Goal: Task Accomplishment & Management: Complete application form

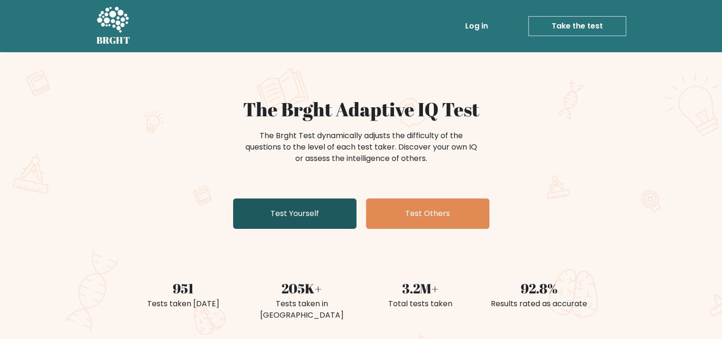
click at [328, 213] on link "Test Yourself" at bounding box center [294, 213] width 123 height 30
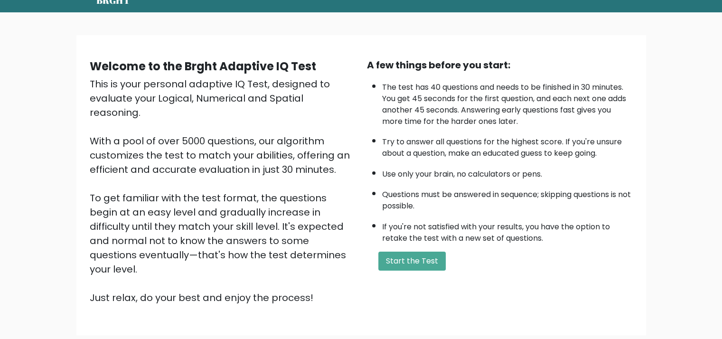
scroll to position [95, 0]
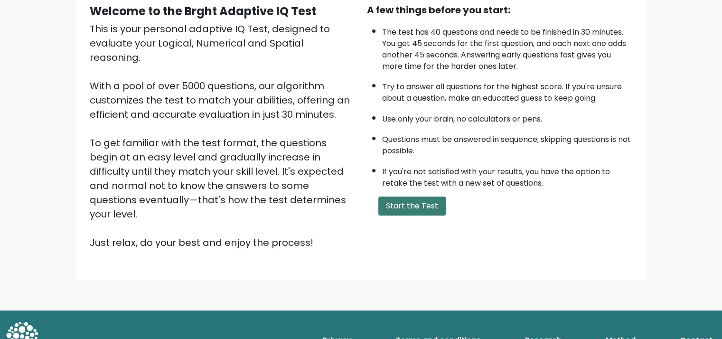
click at [418, 199] on button "Start the Test" at bounding box center [411, 206] width 67 height 19
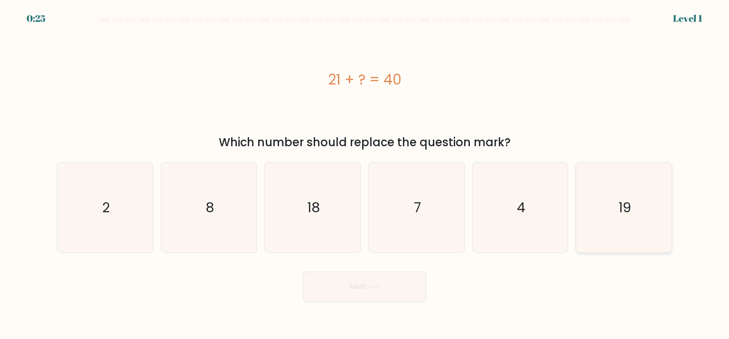
click at [599, 227] on icon "19" at bounding box center [623, 207] width 89 height 89
click at [365, 174] on input "f. 19" at bounding box center [365, 171] width 0 height 5
radio input "true"
click at [408, 280] on button "Next" at bounding box center [364, 287] width 123 height 30
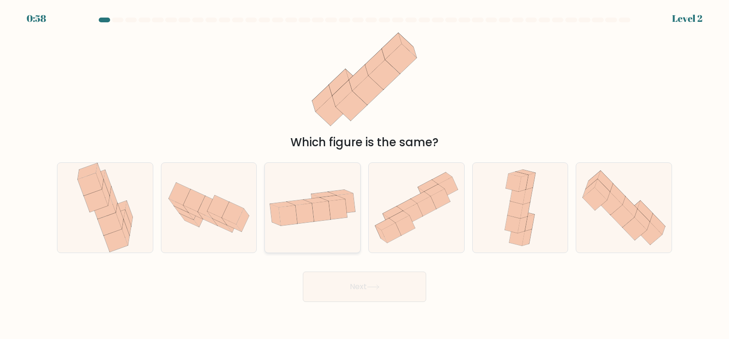
click at [306, 217] on icon at bounding box center [304, 213] width 19 height 20
click at [365, 174] on input "c." at bounding box center [365, 171] width 0 height 5
radio input "true"
click at [357, 299] on button "Next" at bounding box center [364, 287] width 123 height 30
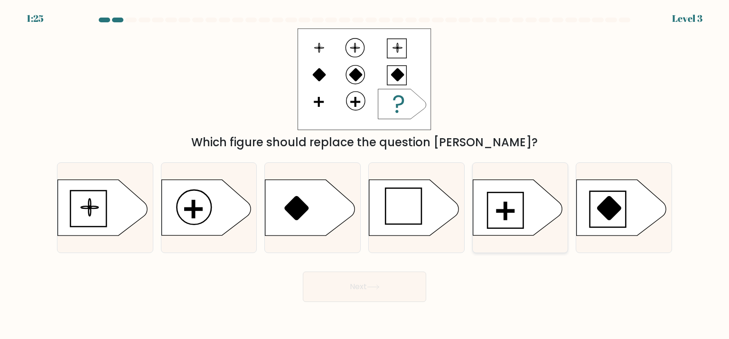
click at [514, 225] on icon at bounding box center [517, 208] width 89 height 56
click at [365, 174] on input "e." at bounding box center [365, 171] width 0 height 5
radio input "true"
click at [397, 282] on button "Next" at bounding box center [364, 287] width 123 height 30
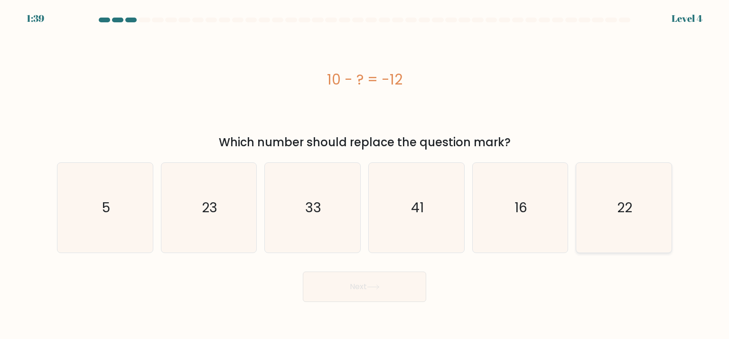
click at [654, 235] on icon "22" at bounding box center [623, 207] width 89 height 89
click at [365, 174] on input "f. 22" at bounding box center [365, 171] width 0 height 5
radio input "true"
click at [396, 285] on button "Next" at bounding box center [364, 287] width 123 height 30
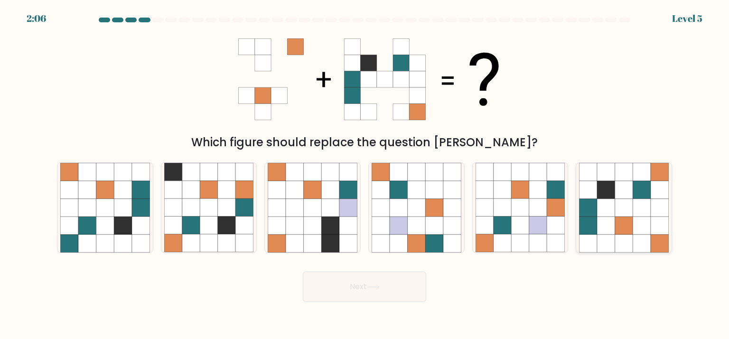
click at [617, 242] on icon at bounding box center [624, 244] width 18 height 18
click at [365, 174] on input "f." at bounding box center [365, 171] width 0 height 5
radio input "true"
click at [366, 278] on button "Next" at bounding box center [364, 287] width 123 height 30
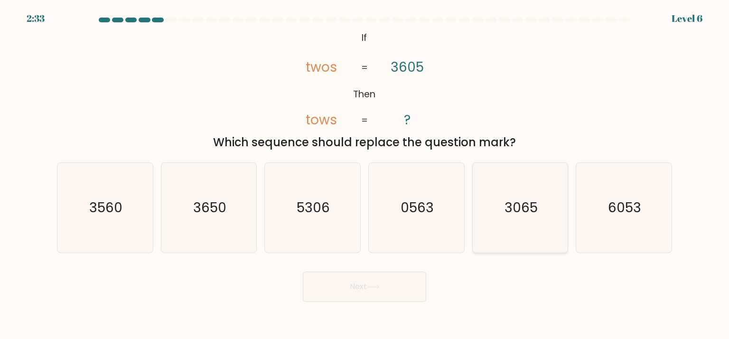
click at [512, 204] on text "3065" at bounding box center [521, 207] width 33 height 19
click at [365, 174] on input "e. 3065" at bounding box center [365, 171] width 0 height 5
radio input "true"
click at [392, 289] on button "Next" at bounding box center [364, 287] width 123 height 30
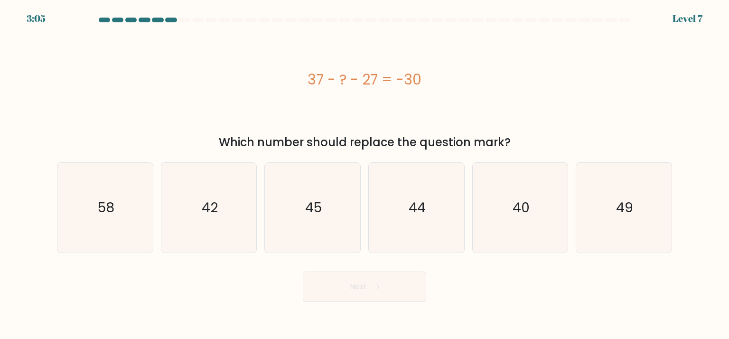
drag, startPoint x: 309, startPoint y: 80, endPoint x: 423, endPoint y: 86, distance: 114.1
click at [423, 86] on div "37 - ? - 27 = -30" at bounding box center [364, 79] width 615 height 21
copy div "37 - ? - 27 = -30"
click at [522, 214] on text "40" at bounding box center [521, 207] width 17 height 19
click at [365, 174] on input "e. 40" at bounding box center [365, 171] width 0 height 5
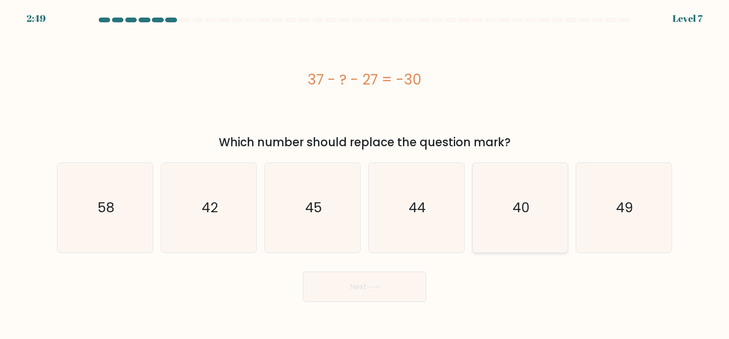
radio input "true"
click at [401, 295] on button "Next" at bounding box center [364, 287] width 123 height 30
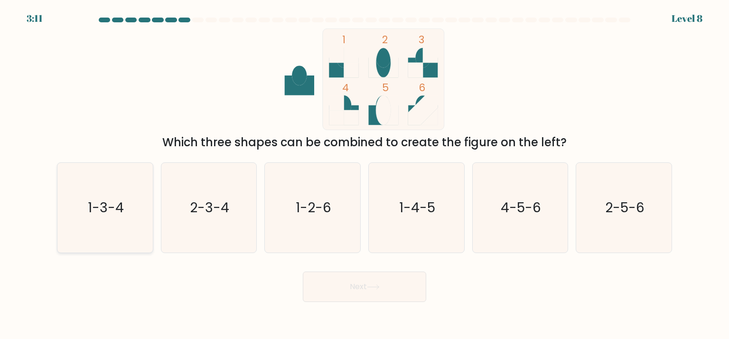
click at [103, 197] on icon "1-3-4" at bounding box center [104, 207] width 89 height 89
click at [365, 174] on input "a. 1-3-4" at bounding box center [365, 171] width 0 height 5
radio input "true"
click at [390, 291] on button "Next" at bounding box center [364, 287] width 123 height 30
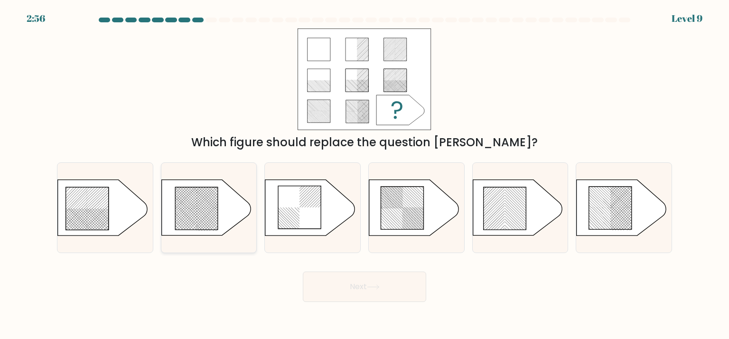
click at [201, 208] on icon at bounding box center [196, 208] width 43 height 43
click at [365, 174] on input "b." at bounding box center [365, 171] width 0 height 5
radio input "true"
click at [406, 293] on button "Next" at bounding box center [364, 287] width 123 height 30
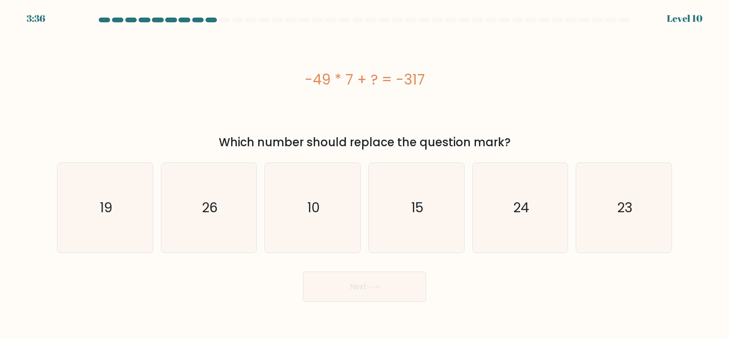
drag, startPoint x: 306, startPoint y: 80, endPoint x: 425, endPoint y: 89, distance: 119.5
click at [425, 89] on div "-49 * 7 + ? = -317" at bounding box center [364, 79] width 615 height 21
copy div "-49 * 7 + ? = -317"
drag, startPoint x: 242, startPoint y: 193, endPoint x: 260, endPoint y: 204, distance: 20.7
click at [242, 193] on icon "26" at bounding box center [208, 207] width 89 height 89
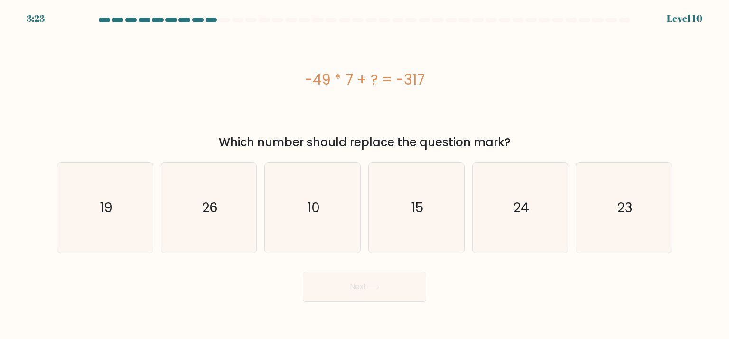
click at [365, 174] on input "b. 26" at bounding box center [365, 171] width 0 height 5
radio input "true"
click at [356, 289] on button "Next" at bounding box center [364, 287] width 123 height 30
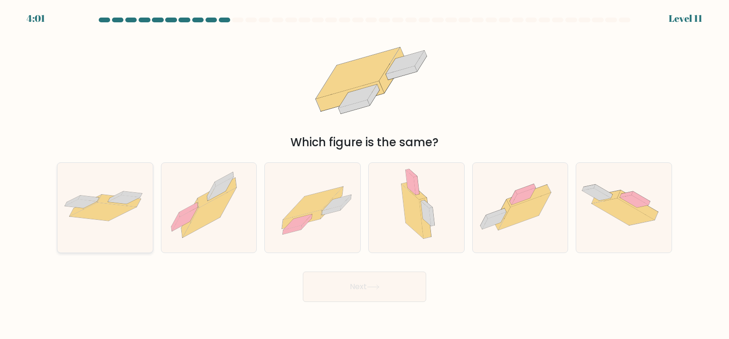
click at [82, 219] on icon at bounding box center [104, 207] width 95 height 39
click at [365, 174] on input "a." at bounding box center [365, 171] width 0 height 5
radio input "true"
click at [344, 288] on button "Next" at bounding box center [364, 287] width 123 height 30
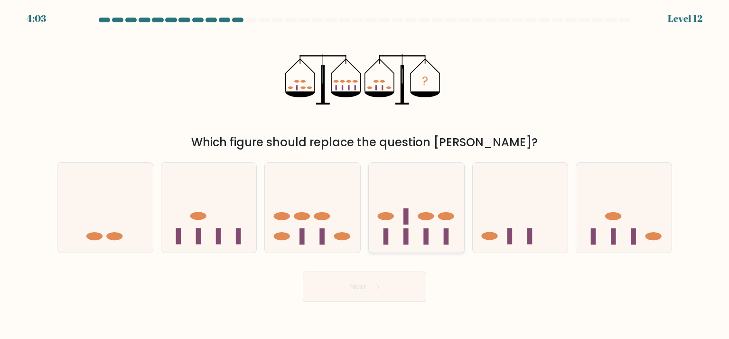
click at [442, 225] on icon at bounding box center [416, 207] width 95 height 79
click at [365, 174] on input "d." at bounding box center [365, 171] width 0 height 5
radio input "true"
click at [240, 239] on rect at bounding box center [238, 236] width 5 height 16
click at [365, 174] on input "b." at bounding box center [365, 171] width 0 height 5
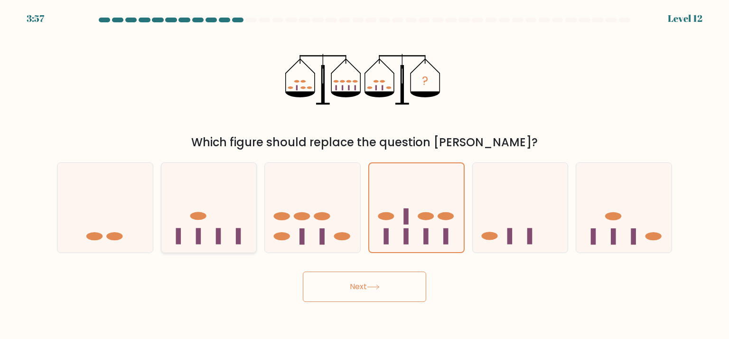
radio input "true"
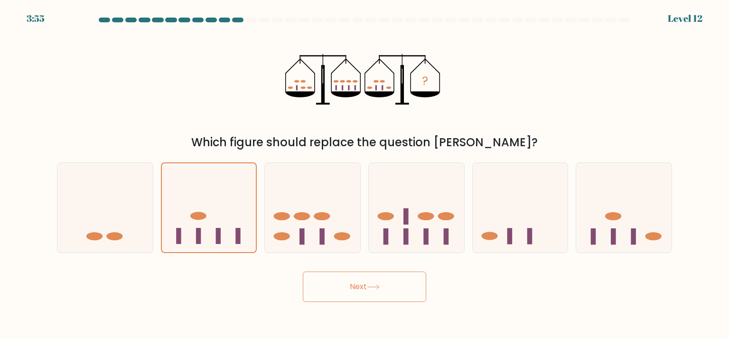
click at [391, 287] on button "Next" at bounding box center [364, 287] width 123 height 30
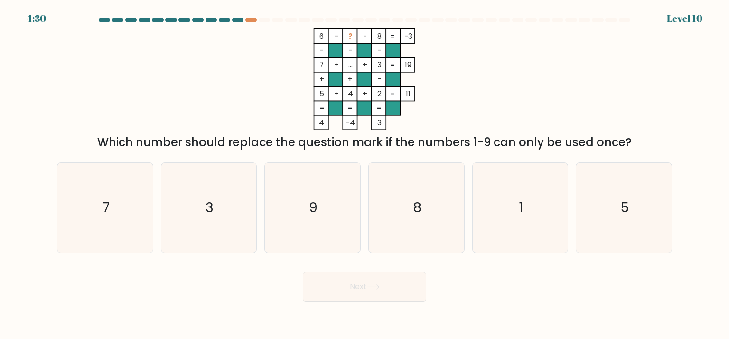
drag, startPoint x: 372, startPoint y: 79, endPoint x: 337, endPoint y: 80, distance: 35.6
click at [347, 113] on icon "6 - ? - 8 -3 - - - 7 + ... + 3 19 + + - 5 + 4 + 2 = 11 = = = = 4 -4 3 =" at bounding box center [364, 79] width 285 height 102
click at [229, 210] on icon "3" at bounding box center [208, 207] width 89 height 89
click at [365, 174] on input "b. 3" at bounding box center [365, 171] width 0 height 5
radio input "true"
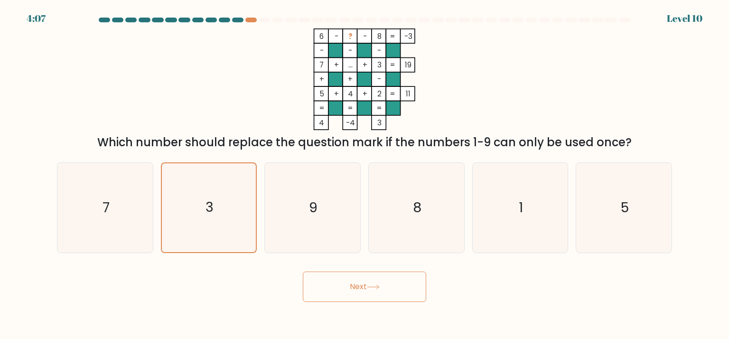
click at [346, 291] on button "Next" at bounding box center [364, 287] width 123 height 30
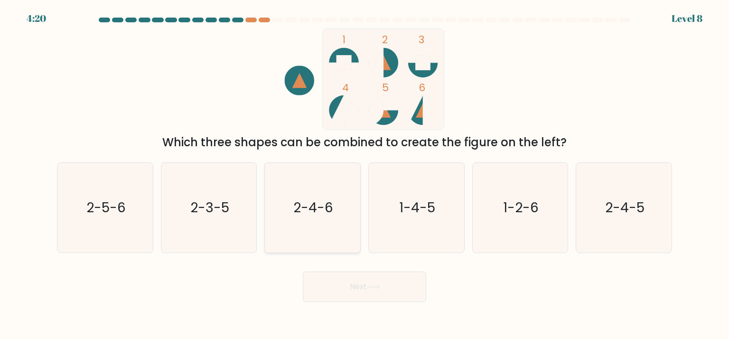
click at [334, 218] on icon "2-4-6" at bounding box center [312, 207] width 89 height 89
click at [365, 174] on input "c. 2-4-6" at bounding box center [365, 171] width 0 height 5
radio input "true"
click at [357, 285] on button "Next" at bounding box center [364, 287] width 123 height 30
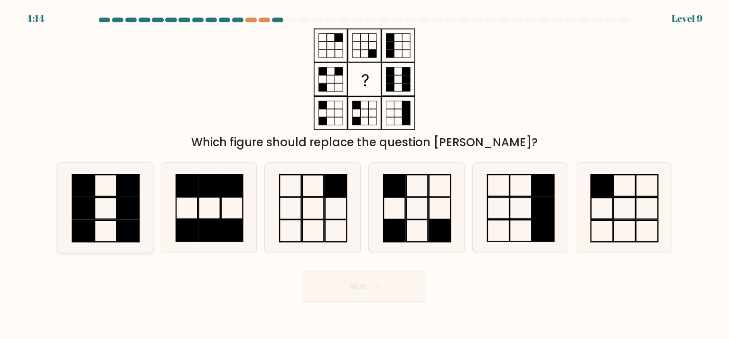
click at [145, 194] on icon at bounding box center [104, 207] width 89 height 89
click at [365, 174] on input "a." at bounding box center [365, 171] width 0 height 5
radio input "true"
click at [357, 287] on button "Next" at bounding box center [364, 287] width 123 height 30
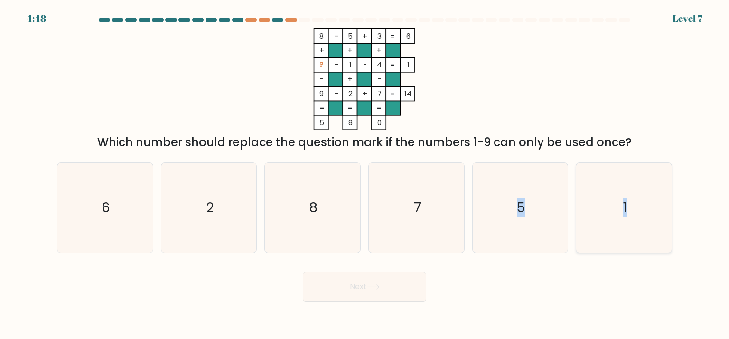
drag, startPoint x: 642, startPoint y: 244, endPoint x: 647, endPoint y: 244, distance: 5.7
click at [647, 244] on div "a. 6 b. 2 c. 8 d." at bounding box center [364, 204] width 623 height 98
drag, startPoint x: 647, startPoint y: 244, endPoint x: 687, endPoint y: 120, distance: 130.2
click at [687, 120] on form at bounding box center [364, 160] width 729 height 284
click at [125, 204] on icon "6" at bounding box center [104, 207] width 89 height 89
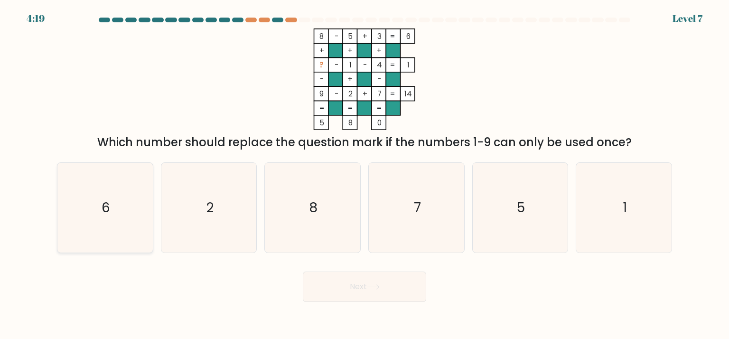
click at [365, 174] on input "a. 6" at bounding box center [365, 171] width 0 height 5
radio input "true"
click at [346, 285] on button "Next" at bounding box center [364, 287] width 123 height 30
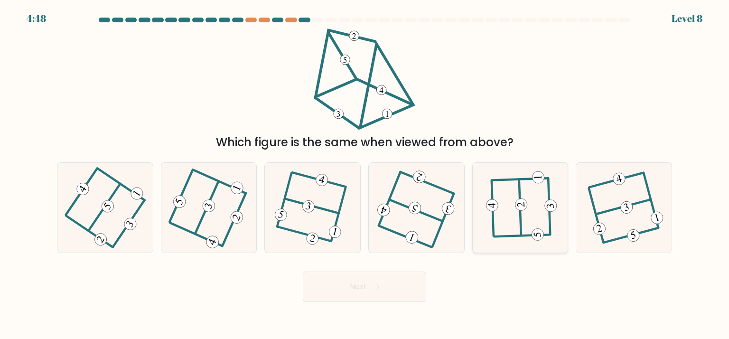
click at [529, 231] on icon at bounding box center [521, 208] width 70 height 72
click at [365, 174] on input "e." at bounding box center [365, 171] width 0 height 5
radio input "true"
click at [389, 280] on button "Next" at bounding box center [364, 287] width 123 height 30
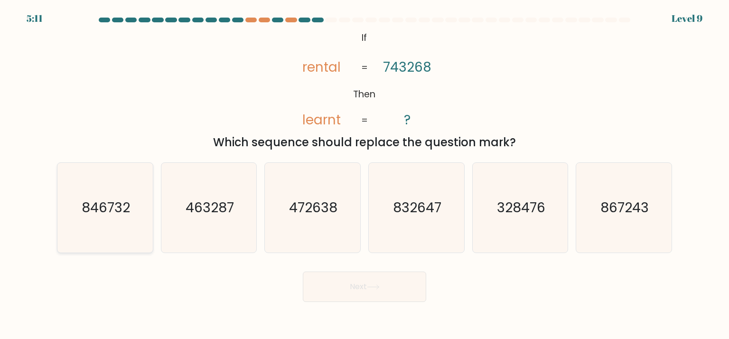
click at [98, 213] on text "846732" at bounding box center [106, 207] width 48 height 19
click at [365, 174] on input "a. 846732" at bounding box center [365, 171] width 0 height 5
radio input "true"
click at [361, 294] on button "Next" at bounding box center [364, 287] width 123 height 30
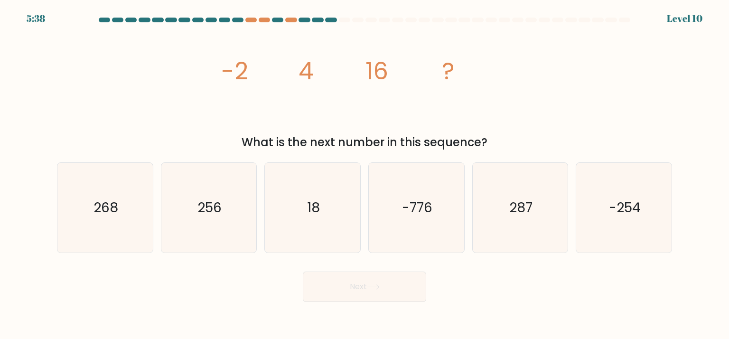
drag, startPoint x: 238, startPoint y: 192, endPoint x: 332, endPoint y: 291, distance: 136.7
click at [238, 192] on icon "256" at bounding box center [208, 207] width 89 height 89
click at [365, 174] on input "b. 256" at bounding box center [365, 171] width 0 height 5
radio input "true"
click at [355, 289] on button "Next" at bounding box center [364, 287] width 123 height 30
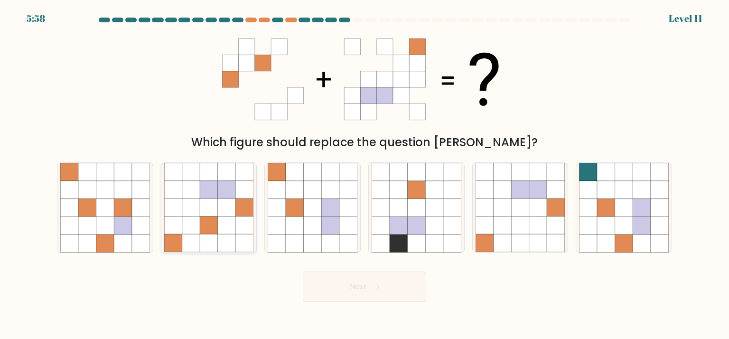
click at [185, 236] on icon at bounding box center [191, 244] width 18 height 18
click at [365, 174] on input "b." at bounding box center [365, 171] width 0 height 5
radio input "true"
click at [367, 298] on button "Next" at bounding box center [364, 287] width 123 height 30
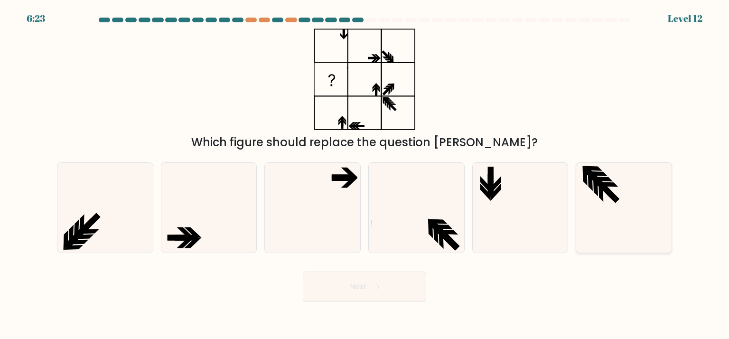
click at [598, 195] on icon at bounding box center [623, 207] width 89 height 89
click at [365, 174] on input "f." at bounding box center [365, 171] width 0 height 5
radio input "true"
click at [411, 296] on button "Next" at bounding box center [364, 287] width 123 height 30
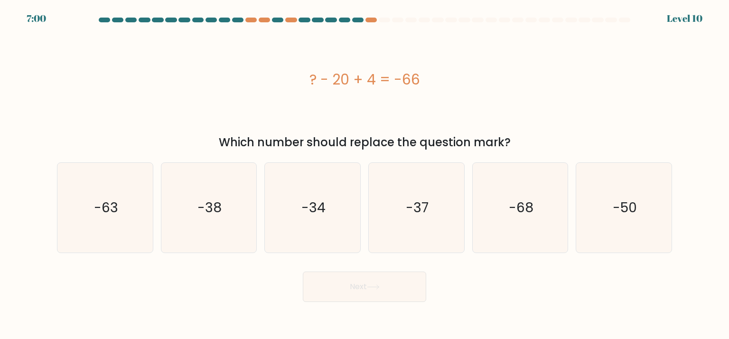
drag, startPoint x: 310, startPoint y: 77, endPoint x: 432, endPoint y: 80, distance: 122.0
click at [432, 80] on div "? - 20 + 4 = -66" at bounding box center [364, 79] width 615 height 21
copy div "? - 20 + 4 = -66"
click at [617, 209] on text "-50" at bounding box center [625, 207] width 24 height 19
click at [365, 174] on input "f. -50" at bounding box center [365, 171] width 0 height 5
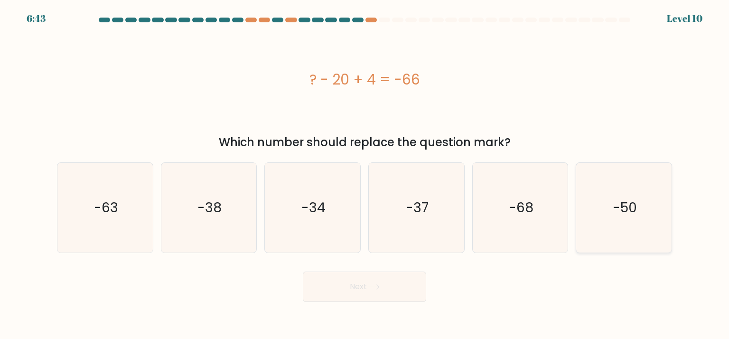
radio input "true"
click at [406, 291] on button "Next" at bounding box center [364, 287] width 123 height 30
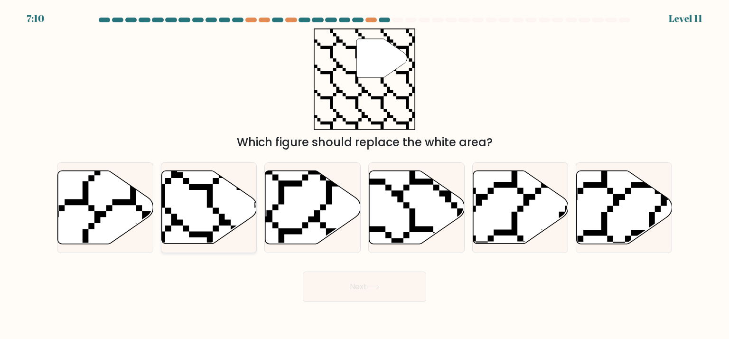
click at [225, 225] on icon at bounding box center [176, 246] width 191 height 190
click at [365, 174] on input "b." at bounding box center [365, 171] width 0 height 5
radio input "true"
click at [351, 291] on button "Next" at bounding box center [364, 287] width 123 height 30
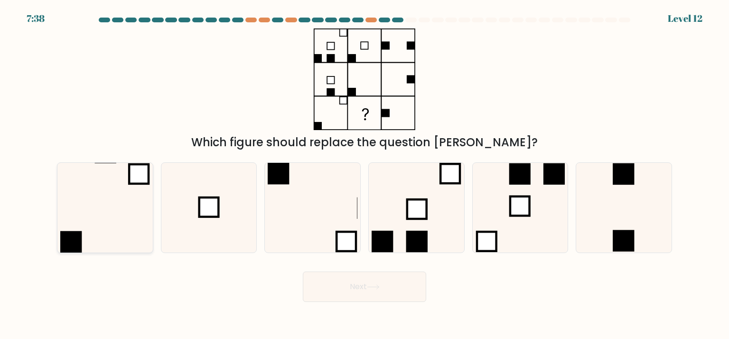
click at [120, 229] on icon at bounding box center [104, 207] width 89 height 89
click at [365, 174] on input "a." at bounding box center [365, 171] width 0 height 5
radio input "true"
click at [243, 211] on icon at bounding box center [208, 207] width 89 height 89
click at [365, 174] on input "b." at bounding box center [365, 171] width 0 height 5
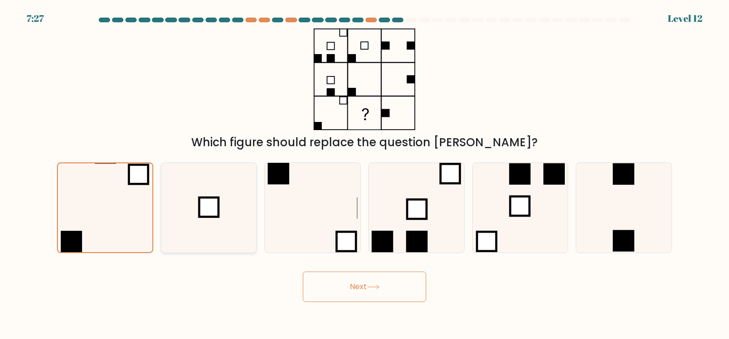
radio input "true"
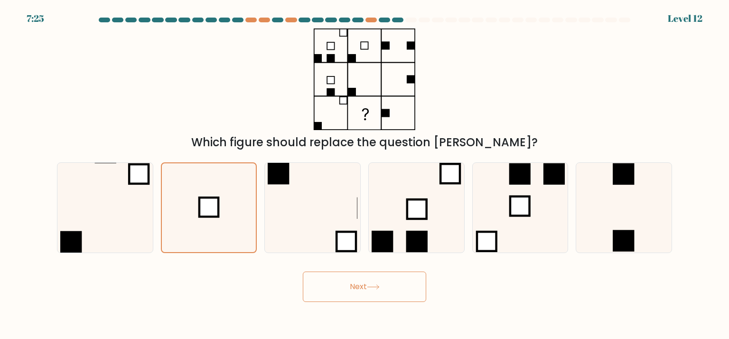
click at [412, 296] on button "Next" at bounding box center [364, 287] width 123 height 30
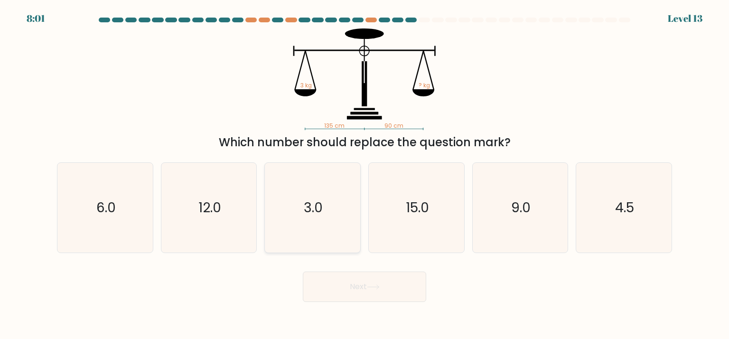
click at [346, 193] on icon "3.0" at bounding box center [312, 207] width 89 height 89
click at [365, 174] on input "c. 3.0" at bounding box center [365, 171] width 0 height 5
radio input "true"
click at [371, 296] on button "Next" at bounding box center [364, 287] width 123 height 30
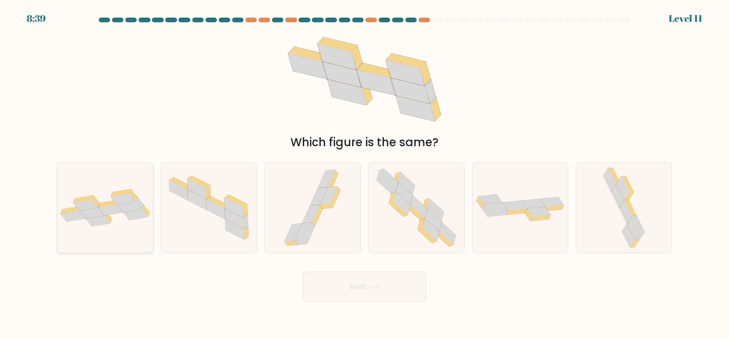
click at [130, 206] on icon at bounding box center [129, 206] width 25 height 11
click at [365, 174] on input "a." at bounding box center [365, 171] width 0 height 5
radio input "true"
click at [346, 293] on button "Next" at bounding box center [364, 287] width 123 height 30
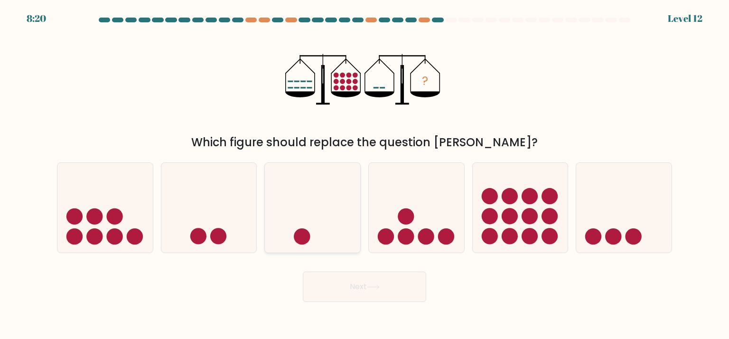
click at [343, 242] on icon at bounding box center [312, 207] width 95 height 79
click at [365, 174] on input "c." at bounding box center [365, 171] width 0 height 5
radio input "true"
click at [355, 291] on button "Next" at bounding box center [364, 287] width 123 height 30
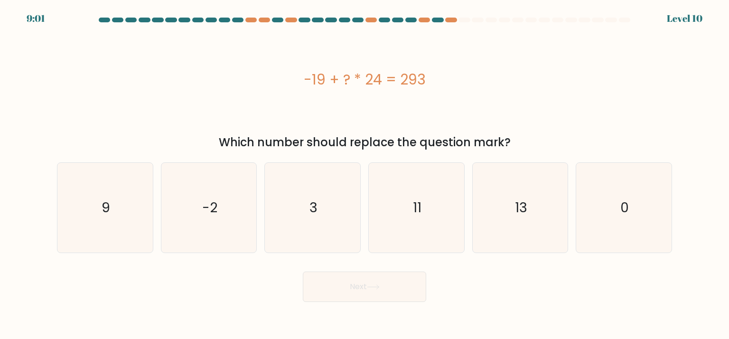
drag, startPoint x: 306, startPoint y: 78, endPoint x: 432, endPoint y: 78, distance: 126.3
click at [432, 78] on div "-19 + ? * 24 = 293" at bounding box center [364, 79] width 615 height 21
copy div "-19 + ? * 24 = 293"
click at [496, 225] on icon "13" at bounding box center [520, 207] width 89 height 89
click at [365, 174] on input "e. 13" at bounding box center [365, 171] width 0 height 5
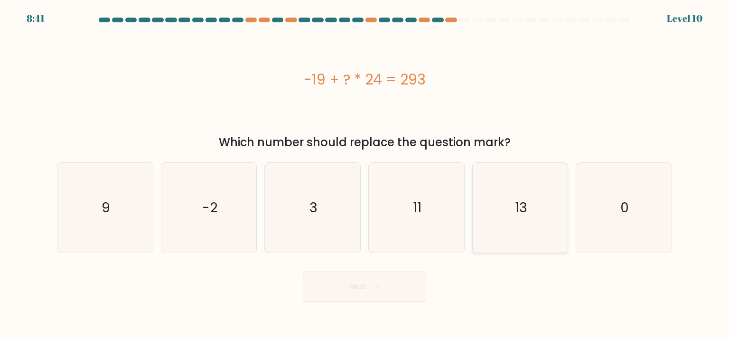
radio input "true"
click at [394, 281] on button "Next" at bounding box center [364, 287] width 123 height 30
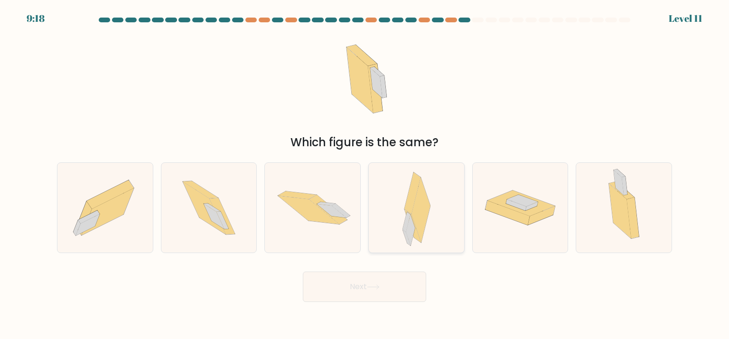
click at [391, 228] on div at bounding box center [416, 207] width 96 height 90
click at [365, 174] on input "d." at bounding box center [365, 171] width 0 height 5
radio input "true"
click at [381, 293] on button "Next" at bounding box center [364, 287] width 123 height 30
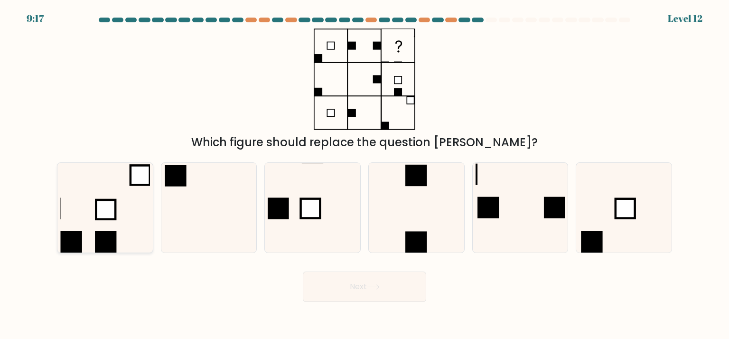
click at [132, 228] on icon at bounding box center [104, 207] width 89 height 89
click at [365, 174] on input "a." at bounding box center [365, 171] width 0 height 5
radio input "true"
click at [334, 290] on button "Next" at bounding box center [364, 287] width 123 height 30
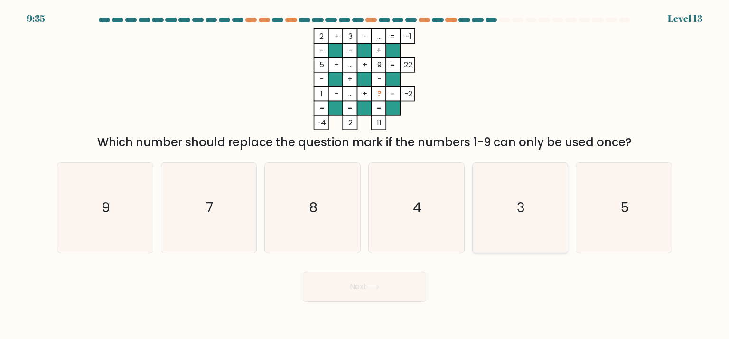
click at [506, 197] on icon "3" at bounding box center [520, 207] width 89 height 89
click at [365, 174] on input "e. 3" at bounding box center [365, 171] width 0 height 5
radio input "true"
click at [394, 295] on button "Next" at bounding box center [364, 287] width 123 height 30
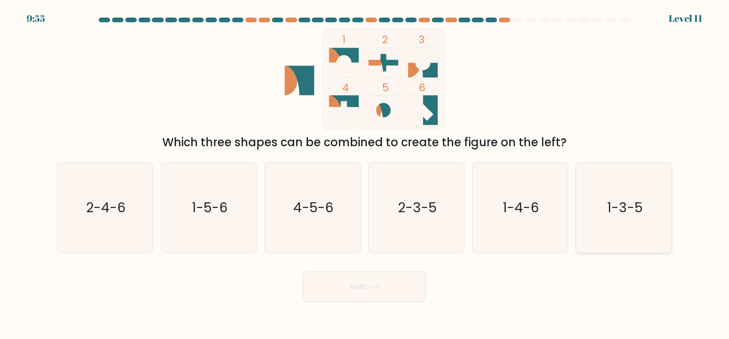
click at [611, 192] on icon "1-3-5" at bounding box center [623, 207] width 89 height 89
click at [365, 174] on input "f. 1-3-5" at bounding box center [365, 171] width 0 height 5
radio input "true"
click at [351, 281] on button "Next" at bounding box center [364, 287] width 123 height 30
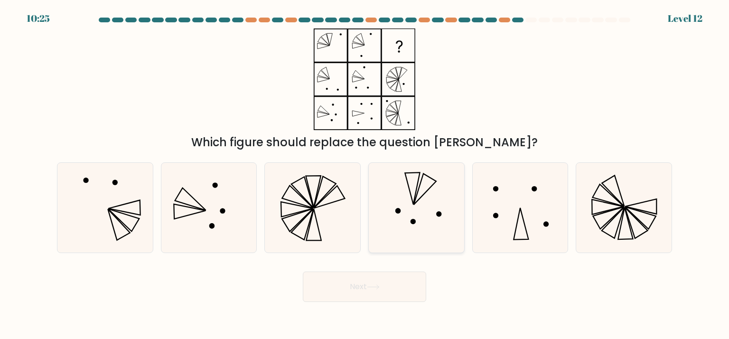
click at [393, 189] on icon at bounding box center [416, 207] width 89 height 89
click at [365, 174] on input "d." at bounding box center [365, 171] width 0 height 5
radio input "true"
click at [387, 293] on button "Next" at bounding box center [364, 287] width 123 height 30
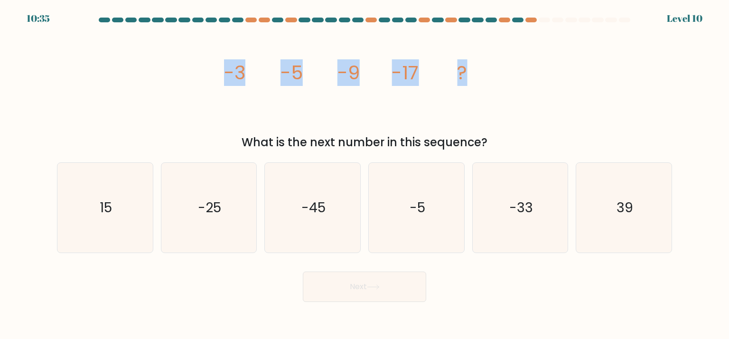
drag, startPoint x: 228, startPoint y: 70, endPoint x: 477, endPoint y: 82, distance: 249.0
click at [477, 82] on icon "image/svg+xml -3 -5 -9 -17 ?" at bounding box center [364, 79] width 285 height 102
copy g "-3 -5 -9 -17 ?"
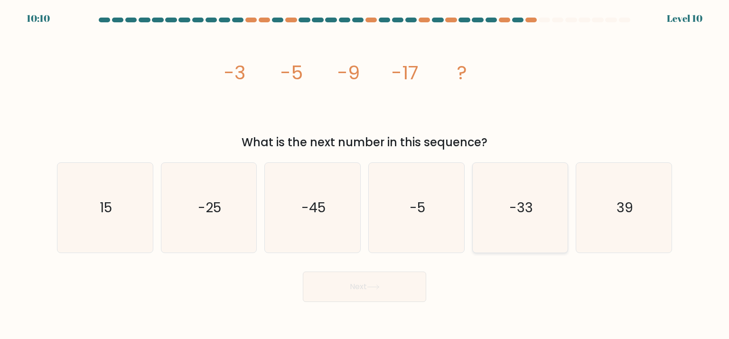
click at [522, 223] on icon "-33" at bounding box center [520, 207] width 89 height 89
click at [365, 174] on input "e. -33" at bounding box center [365, 171] width 0 height 5
radio input "true"
click at [409, 287] on button "Next" at bounding box center [364, 287] width 123 height 30
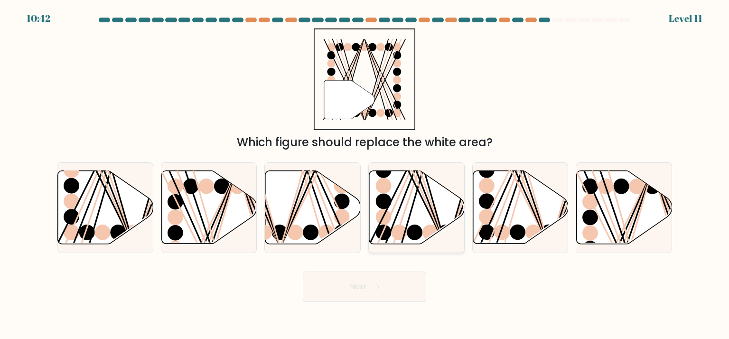
click at [395, 200] on icon at bounding box center [416, 207] width 95 height 73
click at [365, 174] on input "d." at bounding box center [365, 171] width 0 height 5
radio input "true"
click at [81, 201] on icon at bounding box center [105, 207] width 95 height 73
click at [365, 174] on input "a." at bounding box center [365, 171] width 0 height 5
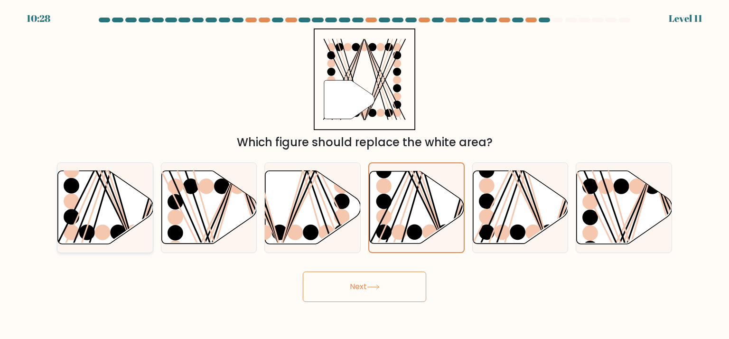
radio input "true"
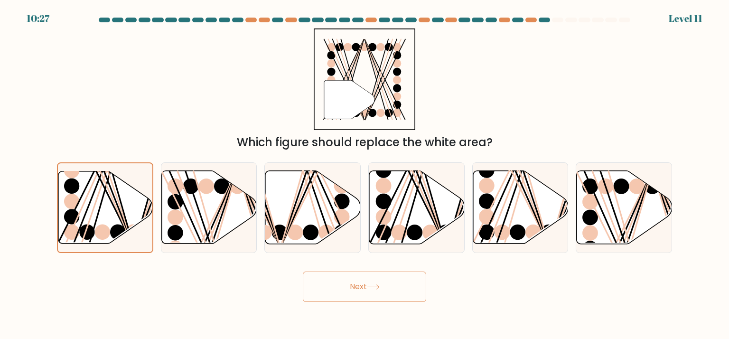
click at [338, 284] on button "Next" at bounding box center [364, 287] width 123 height 30
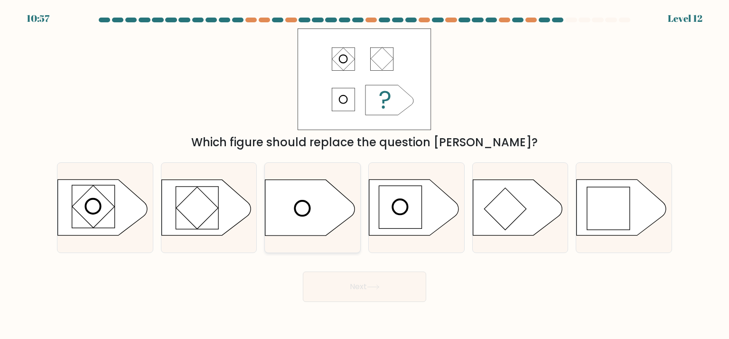
click at [325, 213] on icon at bounding box center [309, 208] width 89 height 56
click at [365, 174] on input "c." at bounding box center [365, 171] width 0 height 5
radio input "true"
click at [345, 295] on button "Next" at bounding box center [364, 287] width 123 height 30
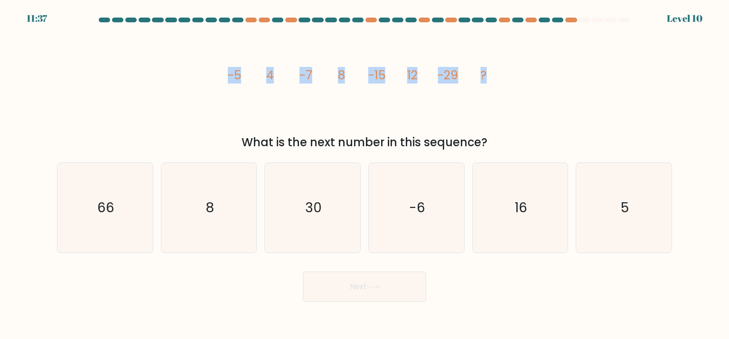
drag, startPoint x: 228, startPoint y: 78, endPoint x: 510, endPoint y: 88, distance: 281.7
click at [510, 88] on div "image/svg+xml -5 4 -7 8 -15 12 -29 ? What is the next number in this sequence?" at bounding box center [364, 89] width 627 height 122
copy g "-5 4 -7 8 -15 12 -29 ?"
click at [493, 207] on icon "16" at bounding box center [520, 207] width 89 height 89
click at [365, 174] on input "e. 16" at bounding box center [365, 171] width 0 height 5
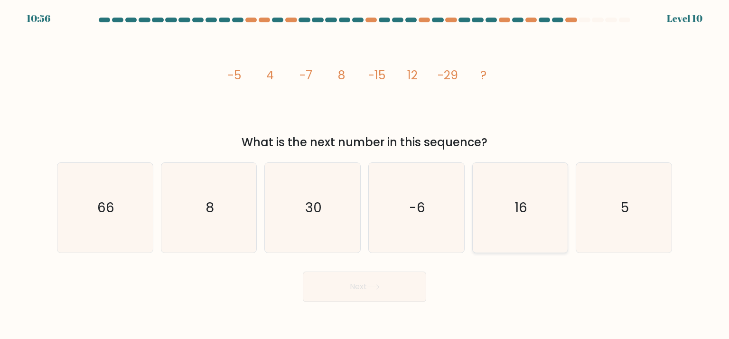
radio input "true"
click at [403, 297] on button "Next" at bounding box center [364, 287] width 123 height 30
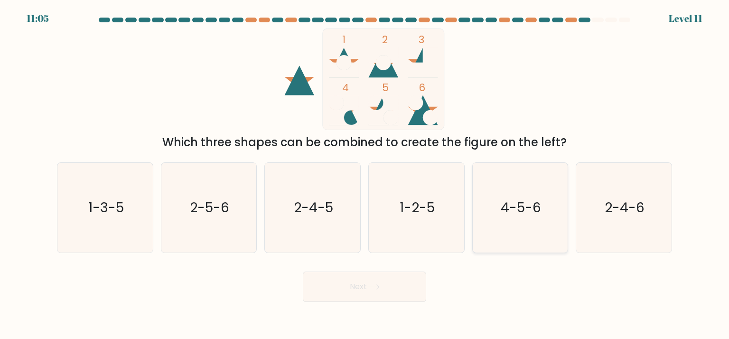
click at [515, 194] on icon "4-5-6" at bounding box center [520, 207] width 89 height 89
click at [365, 174] on input "e. 4-5-6" at bounding box center [365, 171] width 0 height 5
radio input "true"
click at [396, 287] on button "Next" at bounding box center [364, 287] width 123 height 30
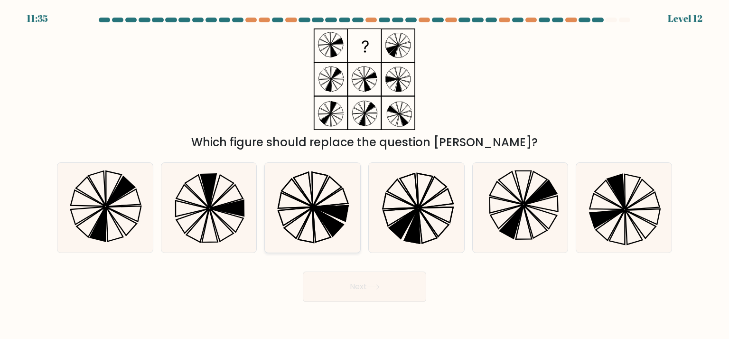
click at [352, 197] on icon at bounding box center [312, 207] width 89 height 89
click at [365, 174] on input "c." at bounding box center [365, 171] width 0 height 5
radio input "true"
click at [385, 294] on button "Next" at bounding box center [364, 287] width 123 height 30
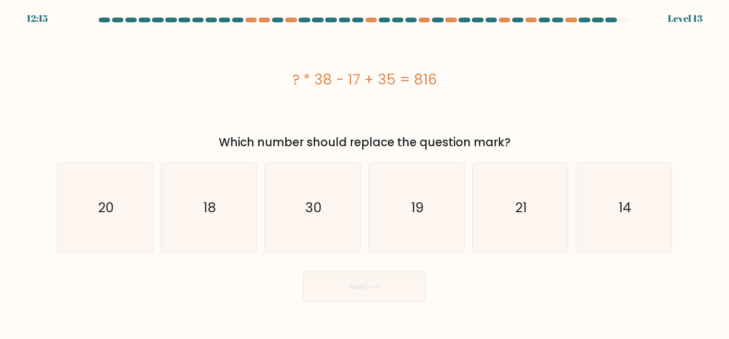
drag, startPoint x: 293, startPoint y: 80, endPoint x: 445, endPoint y: 78, distance: 151.9
click at [445, 78] on div "? * 38 - 17 + 35 = 816" at bounding box center [364, 79] width 615 height 21
copy div "? * 38 - 17 + 35 = 816"
click at [531, 226] on icon "21" at bounding box center [520, 207] width 89 height 89
click at [365, 174] on input "e. 21" at bounding box center [365, 171] width 0 height 5
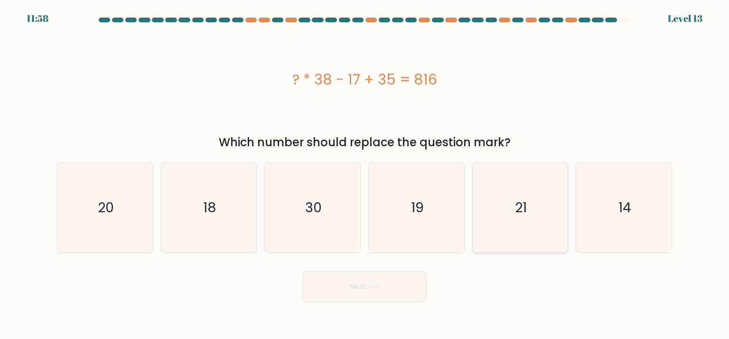
radio input "true"
click at [386, 285] on button "Next" at bounding box center [364, 287] width 123 height 30
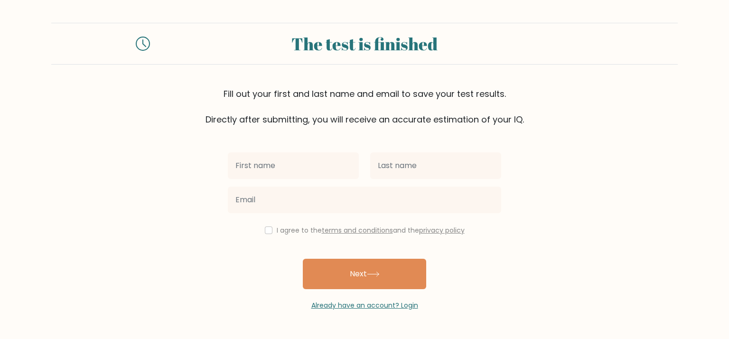
click at [329, 171] on input "text" at bounding box center [293, 165] width 131 height 27
type input "[PERSON_NAME]"
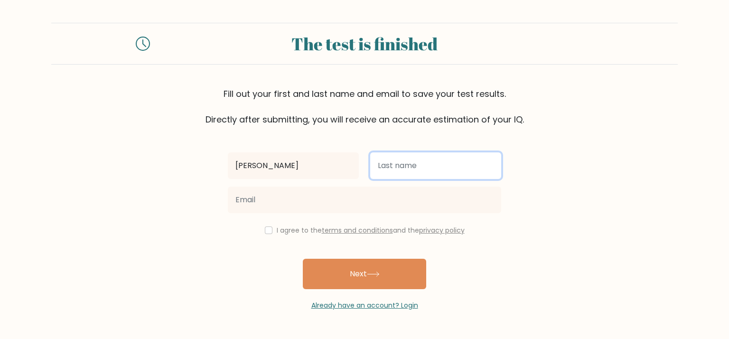
type input "Sencil"
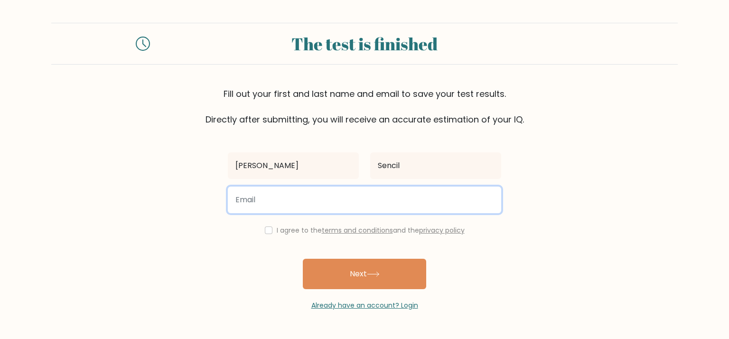
type input "kjewel2001@gmail.com"
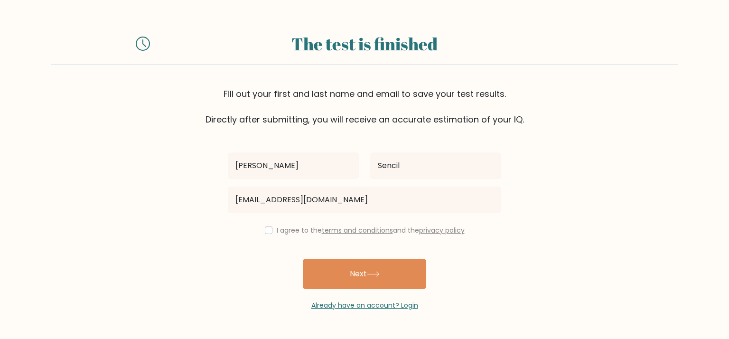
click at [270, 230] on div "I agree to the terms and conditions and the privacy policy" at bounding box center [364, 230] width 285 height 11
click at [268, 230] on input "checkbox" at bounding box center [269, 230] width 8 height 8
checkbox input "true"
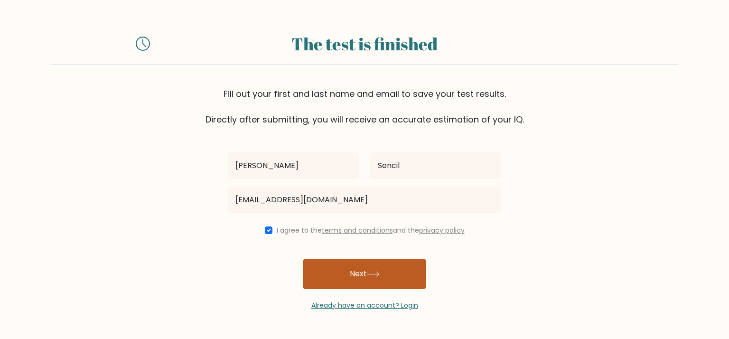
click at [364, 283] on button "Next" at bounding box center [364, 274] width 123 height 30
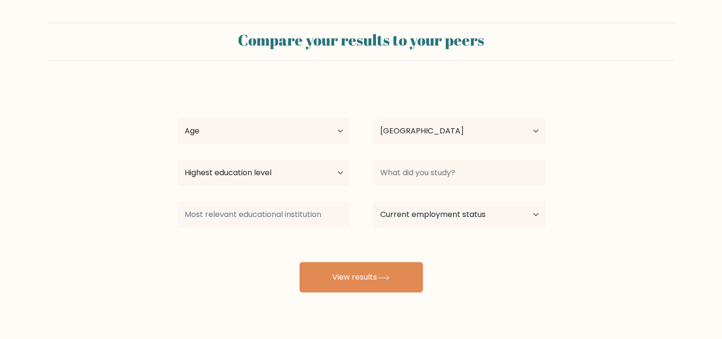
select select "PH"
click at [322, 129] on select "Age Under [DEMOGRAPHIC_DATA] [DEMOGRAPHIC_DATA] [DEMOGRAPHIC_DATA] [DEMOGRAPHIC…" at bounding box center [263, 131] width 173 height 27
select select "18_24"
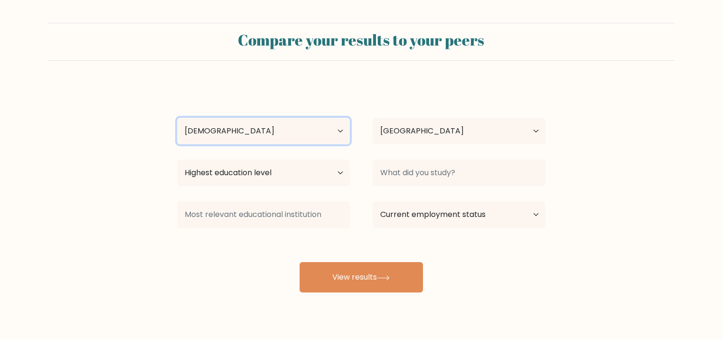
click at [177, 118] on select "Age Under [DEMOGRAPHIC_DATA] [DEMOGRAPHIC_DATA] [DEMOGRAPHIC_DATA] [DEMOGRAPHIC…" at bounding box center [263, 131] width 173 height 27
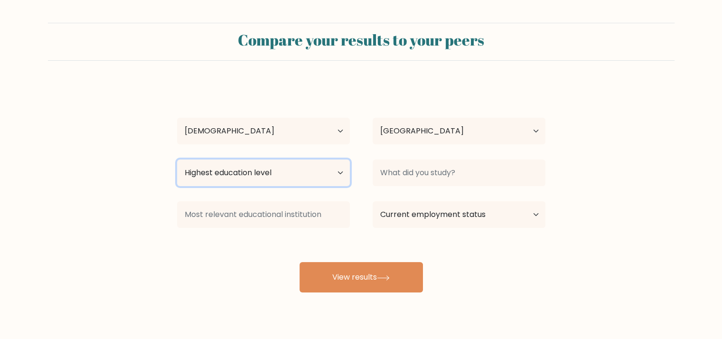
click at [306, 169] on select "Highest education level No schooling Primary Lower Secondary Upper Secondary Oc…" at bounding box center [263, 172] width 173 height 27
select select "bachelors_degree"
click at [177, 159] on select "Highest education level No schooling Primary Lower Secondary Upper Secondary Oc…" at bounding box center [263, 172] width 173 height 27
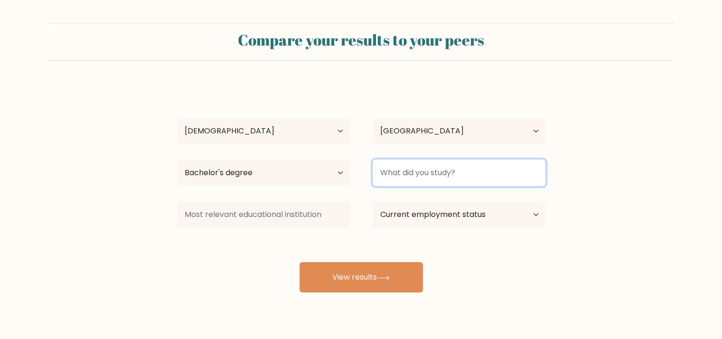
click at [453, 182] on input at bounding box center [459, 172] width 173 height 27
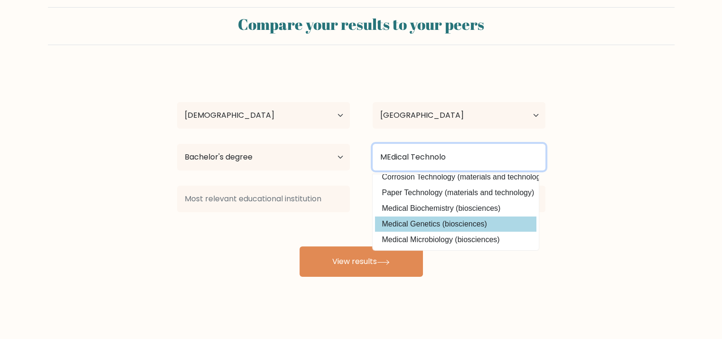
scroll to position [21, 0]
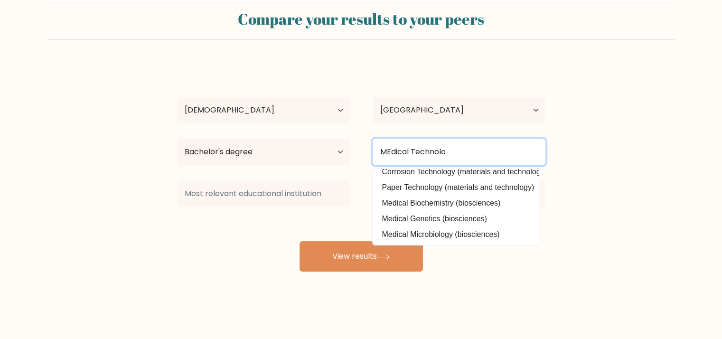
drag, startPoint x: 485, startPoint y: 146, endPoint x: 365, endPoint y: 138, distance: 119.9
click at [365, 138] on div "MEdical Technolo Minerals Technology (materials and technology) Marine Technolo…" at bounding box center [459, 152] width 196 height 34
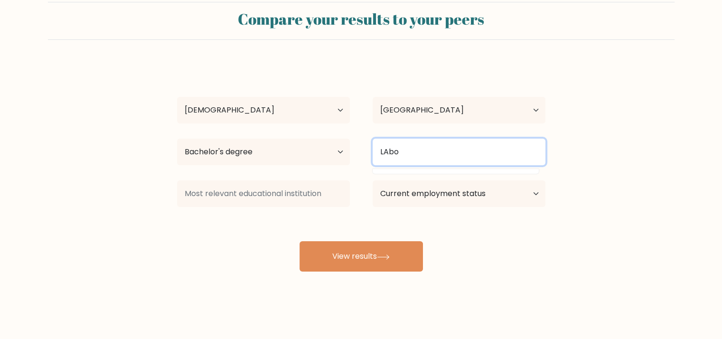
scroll to position [0, 0]
type input "L"
drag, startPoint x: 470, startPoint y: 149, endPoint x: 341, endPoint y: 112, distance: 134.3
click at [336, 114] on div "[PERSON_NAME] [PERSON_NAME] Age Under [DEMOGRAPHIC_DATA] [DEMOGRAPHIC_DATA] [DE…" at bounding box center [361, 167] width 380 height 209
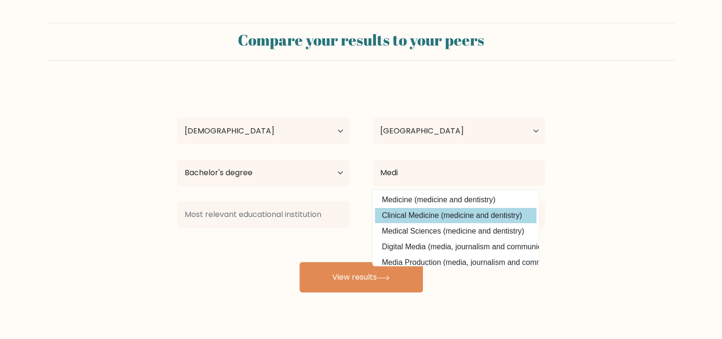
click at [507, 214] on option "Clinical Medicine (medicine and dentistry)" at bounding box center [455, 215] width 161 height 15
type input "Clinical Medicine"
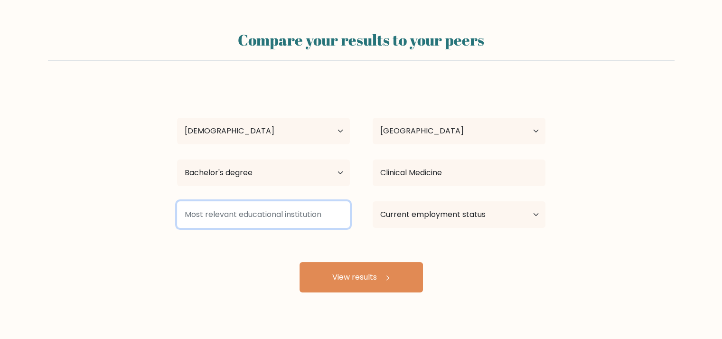
click at [306, 209] on input at bounding box center [263, 214] width 173 height 27
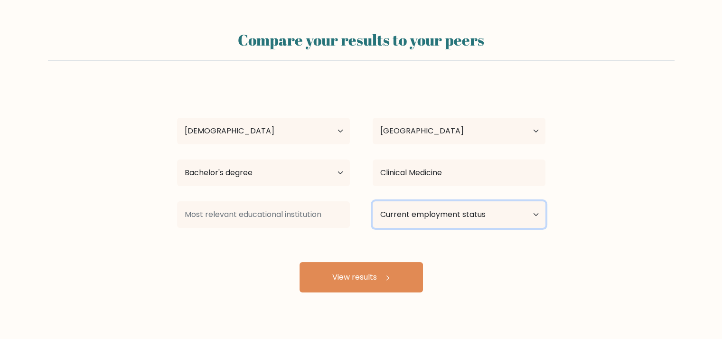
click at [407, 217] on select "Current employment status Employed Student Retired Other / prefer not to answer" at bounding box center [459, 214] width 173 height 27
select select "other"
click at [373, 201] on select "Current employment status Employed Student Retired Other / prefer not to answer" at bounding box center [459, 214] width 173 height 27
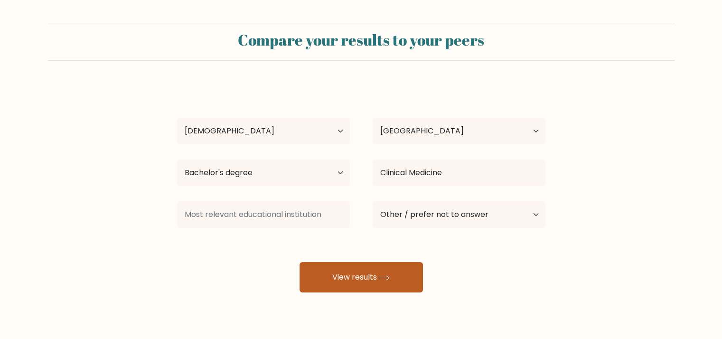
click at [412, 278] on button "View results" at bounding box center [361, 277] width 123 height 30
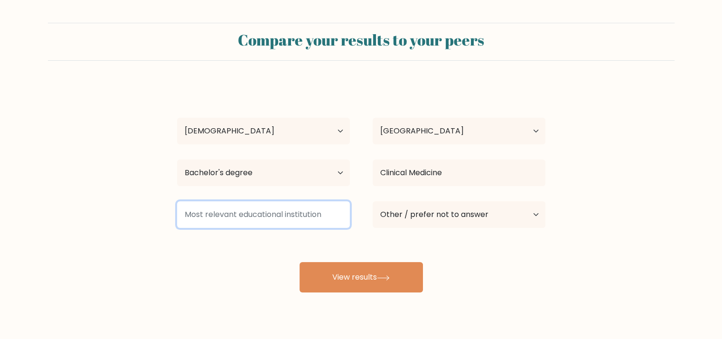
drag, startPoint x: 254, startPoint y: 211, endPoint x: 270, endPoint y: 219, distance: 18.0
click at [254, 210] on input at bounding box center [263, 214] width 173 height 27
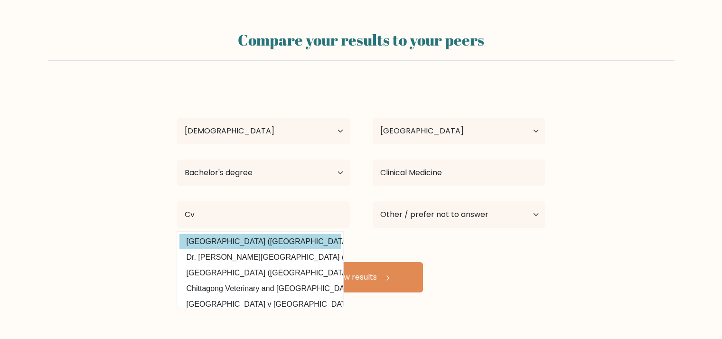
click at [315, 245] on option "[GEOGRAPHIC_DATA] ([GEOGRAPHIC_DATA])" at bounding box center [259, 241] width 161 height 15
type input "[GEOGRAPHIC_DATA]"
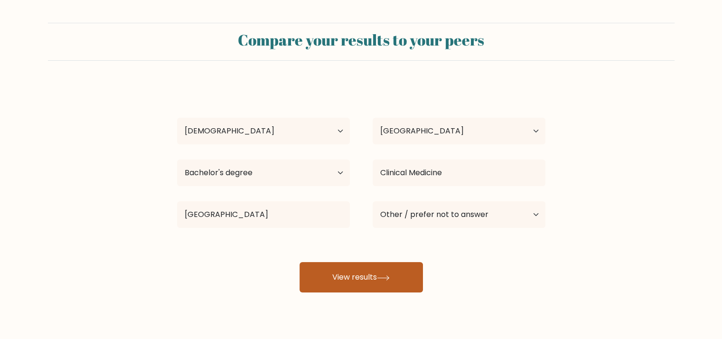
click at [359, 270] on button "View results" at bounding box center [361, 277] width 123 height 30
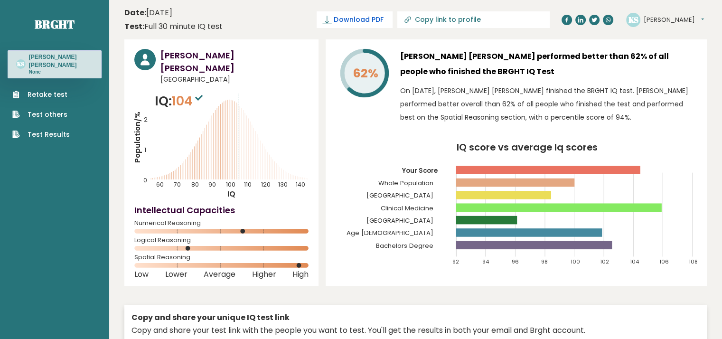
click at [383, 21] on span "Download PDF" at bounding box center [358, 20] width 49 height 10
click at [689, 23] on button "[PERSON_NAME]" at bounding box center [674, 19] width 60 height 9
